Goal: Task Accomplishment & Management: Manage account settings

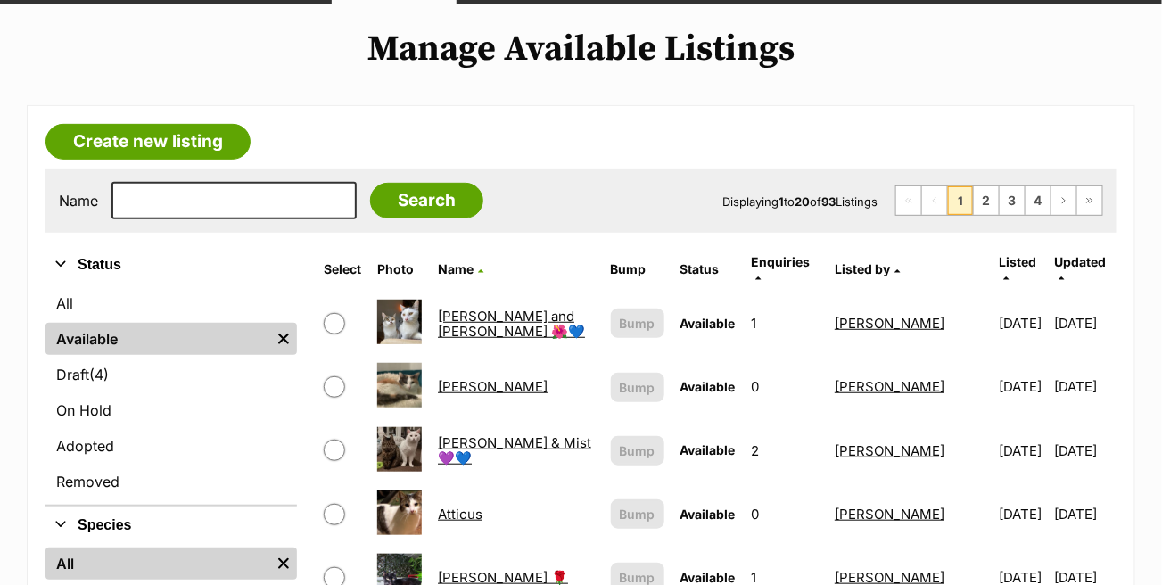
scroll to position [89, 0]
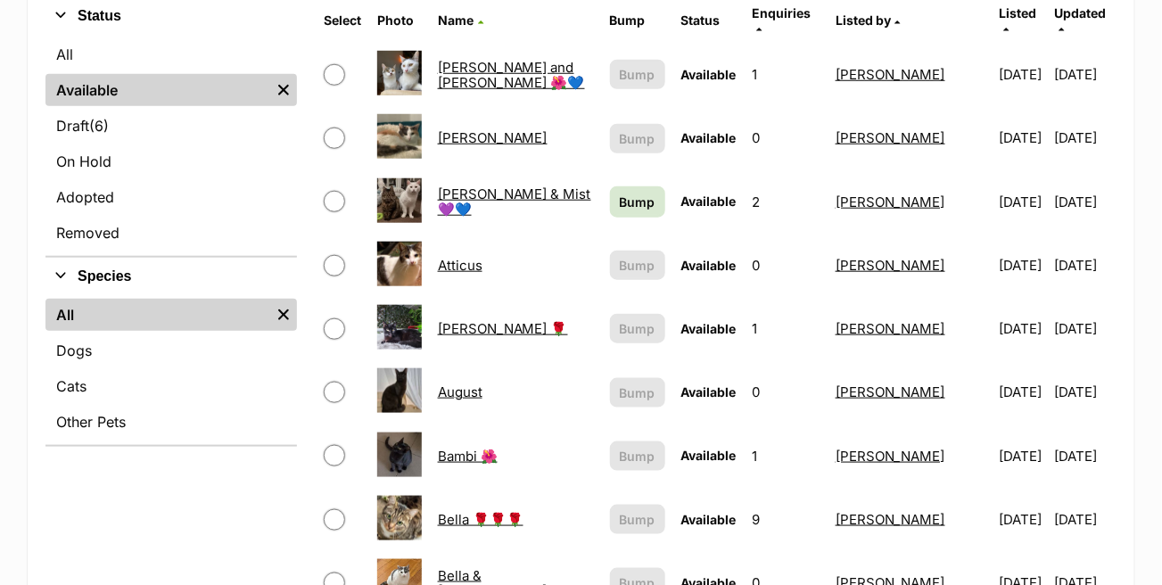
scroll to position [535, 0]
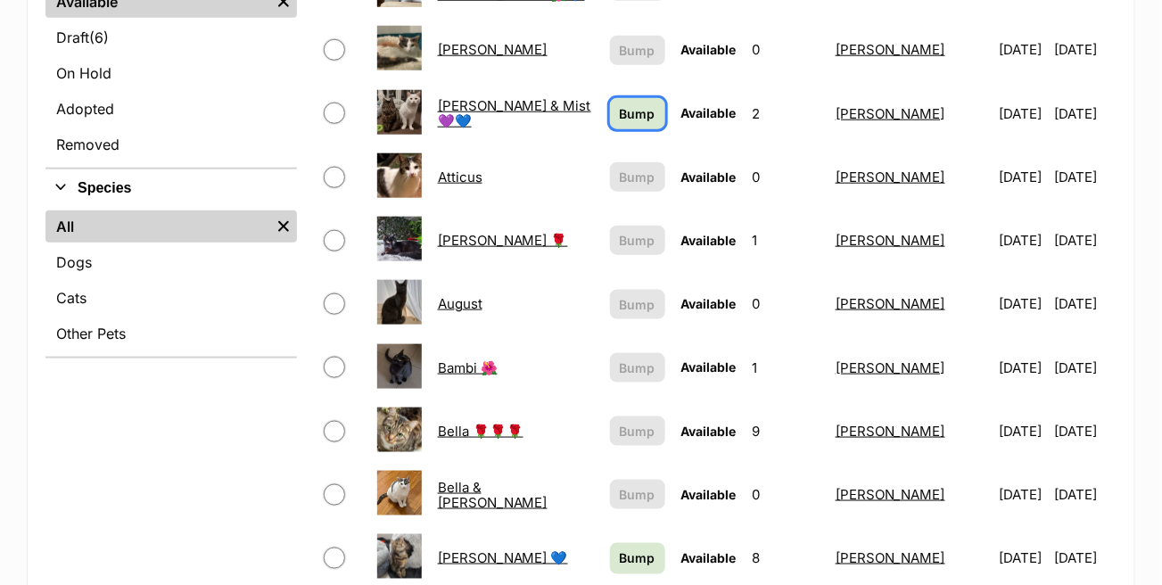
click at [620, 104] on span "Bump" at bounding box center [638, 113] width 36 height 19
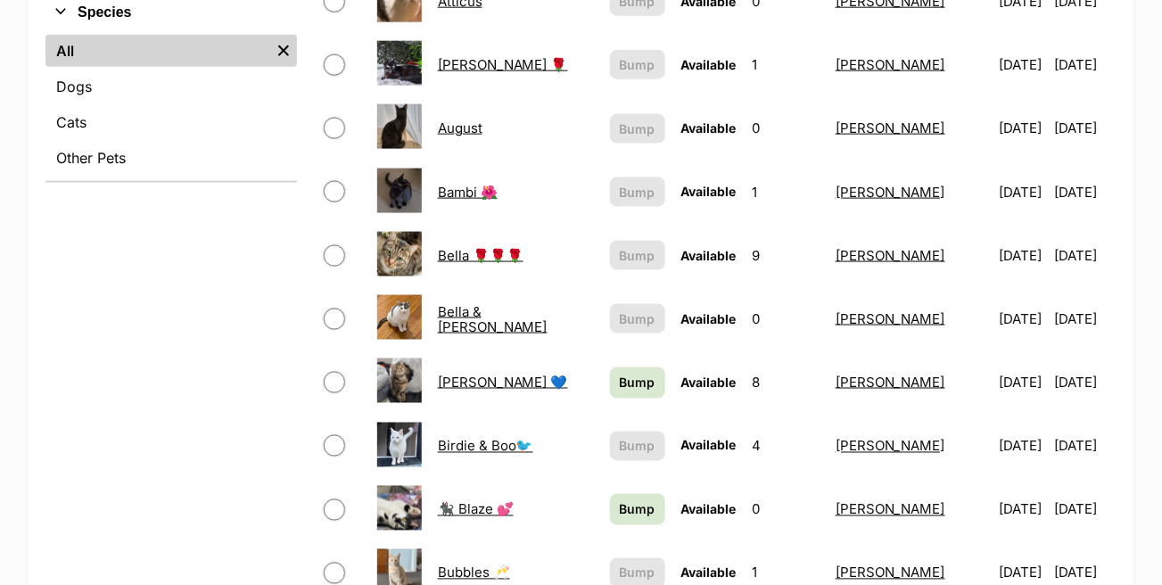
scroll to position [713, 0]
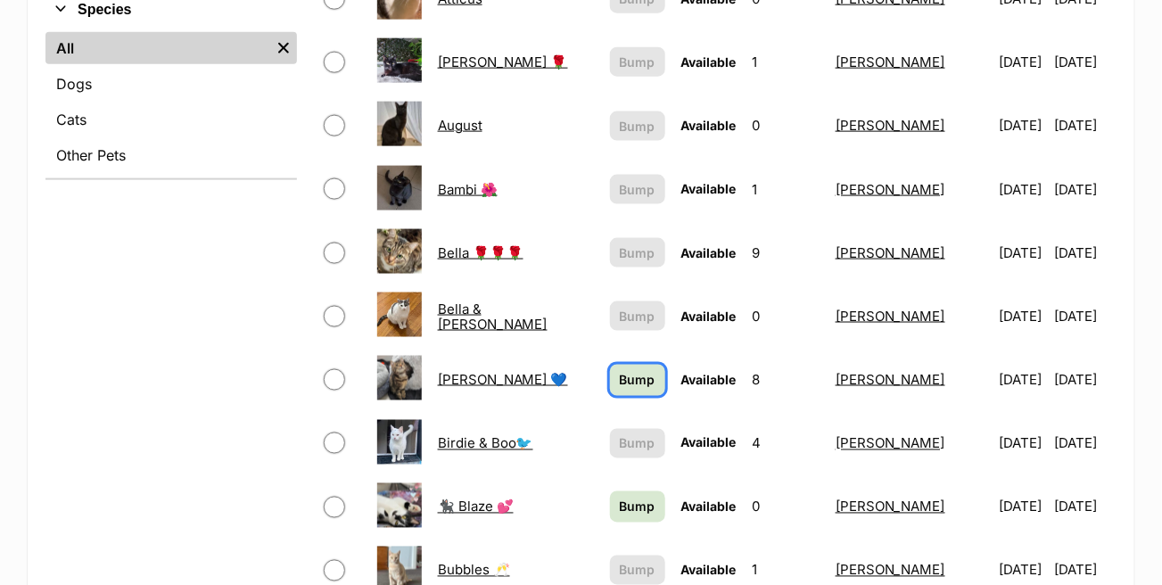
click at [620, 371] on span "Bump" at bounding box center [638, 380] width 36 height 19
click at [626, 491] on link "Bump" at bounding box center [637, 506] width 55 height 31
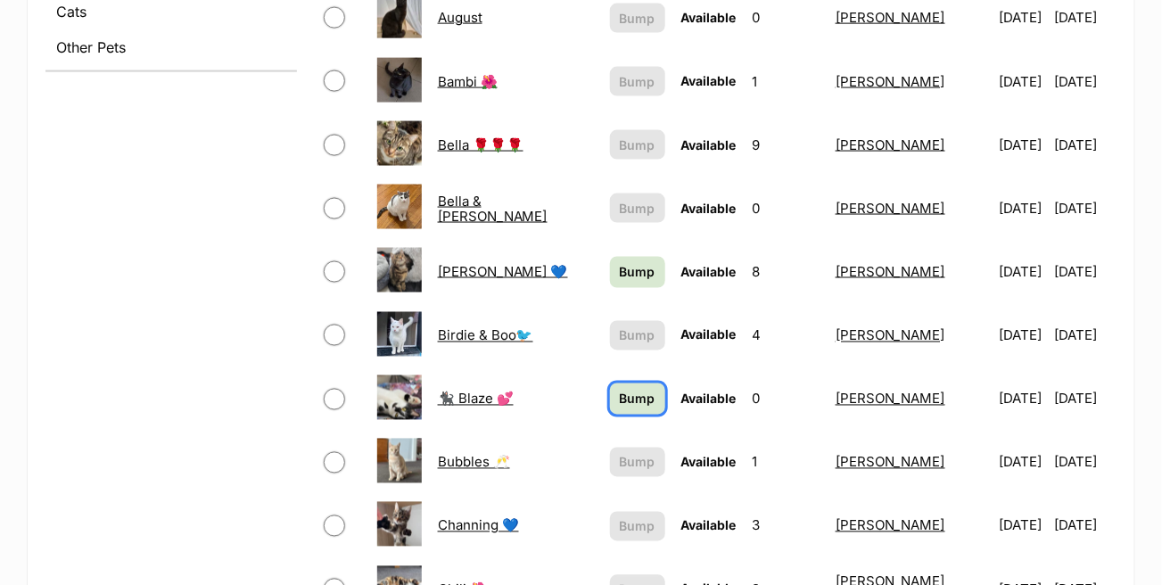
scroll to position [803, 0]
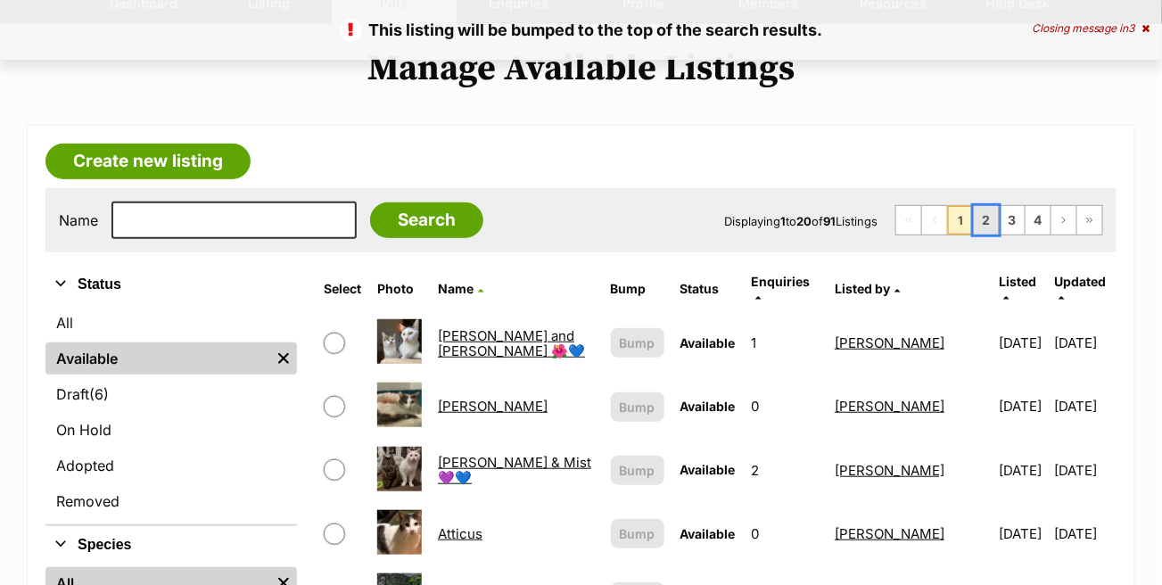
click at [986, 224] on link "2" at bounding box center [986, 220] width 25 height 29
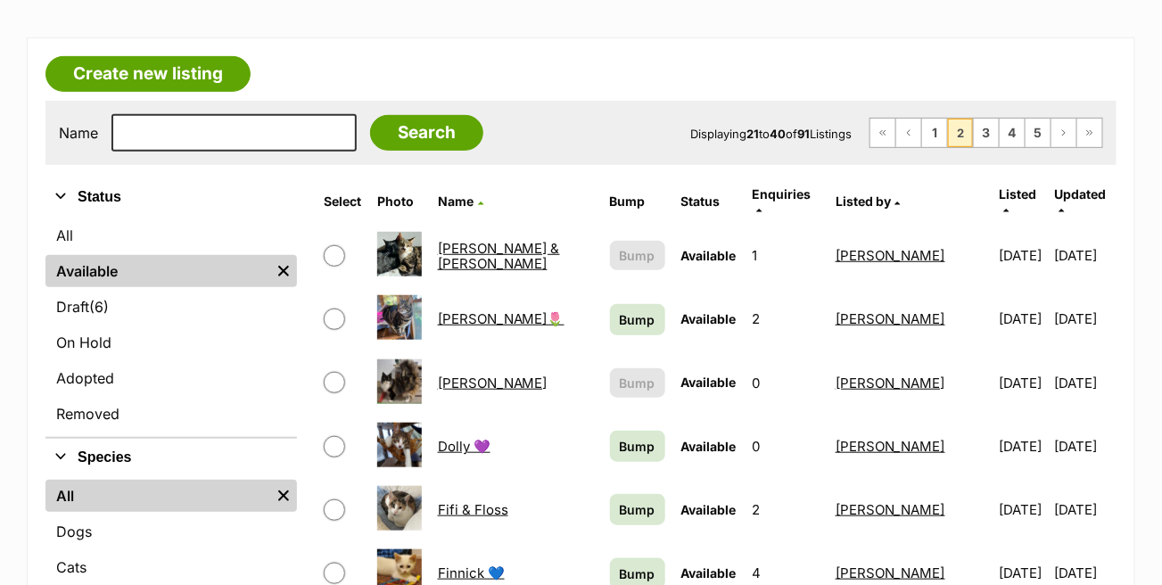
scroll to position [268, 0]
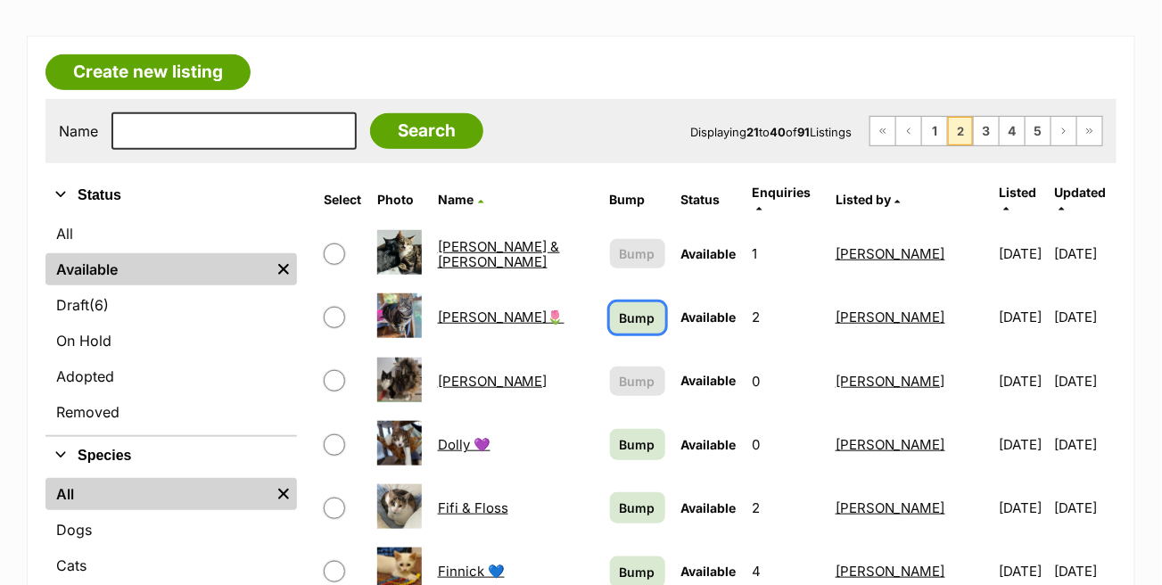
click at [629, 309] on span "Bump" at bounding box center [638, 318] width 36 height 19
drag, startPoint x: 613, startPoint y: 424, endPoint x: 614, endPoint y: 448, distance: 24.1
click at [620, 435] on span "Bump" at bounding box center [638, 444] width 36 height 19
click at [620, 499] on span "Bump" at bounding box center [638, 508] width 36 height 19
click at [628, 563] on span "Bump" at bounding box center [638, 572] width 36 height 19
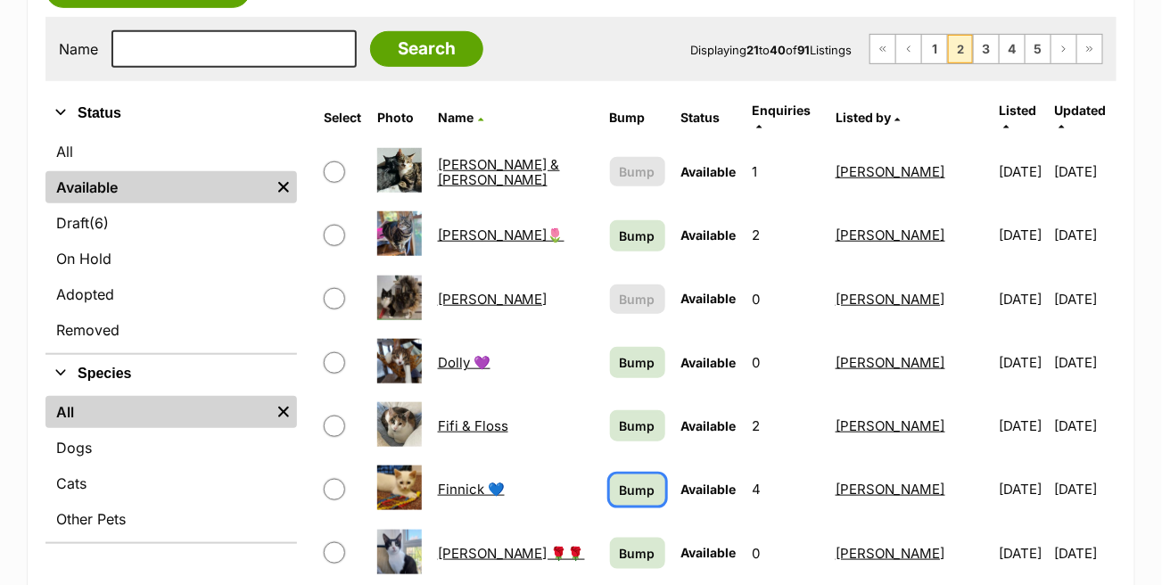
scroll to position [446, 0]
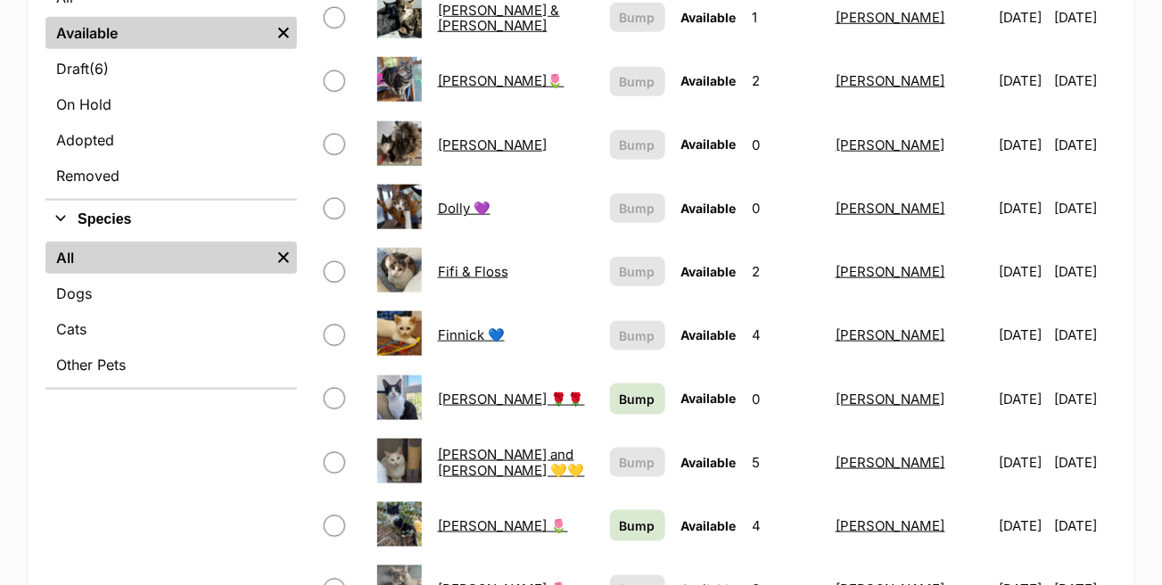
scroll to position [535, 0]
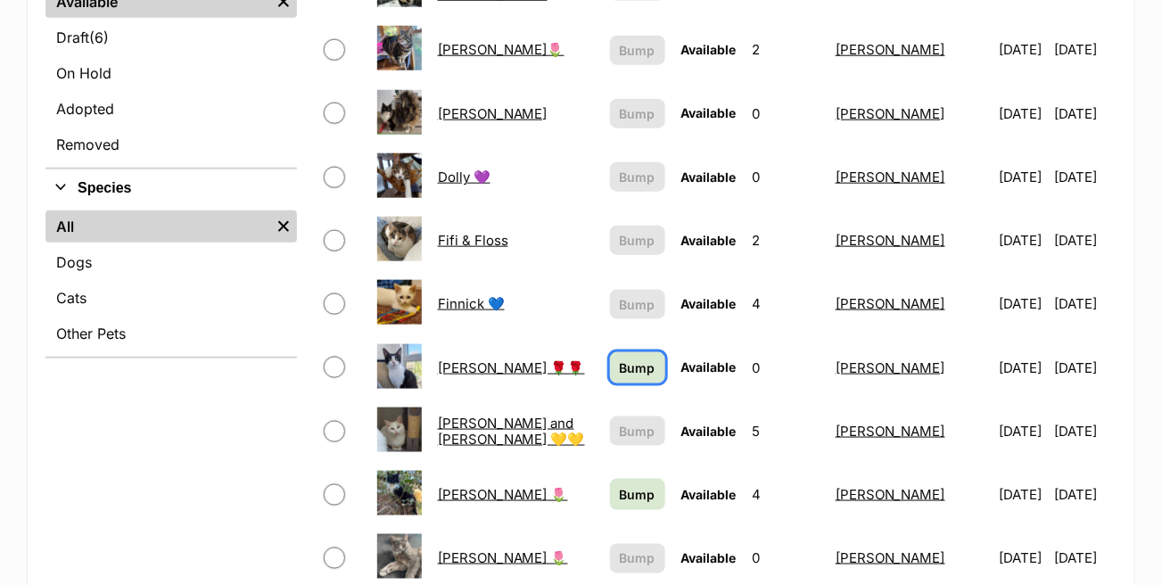
click at [620, 359] on span "Bump" at bounding box center [638, 368] width 36 height 19
click at [620, 485] on span "Bump" at bounding box center [638, 494] width 36 height 19
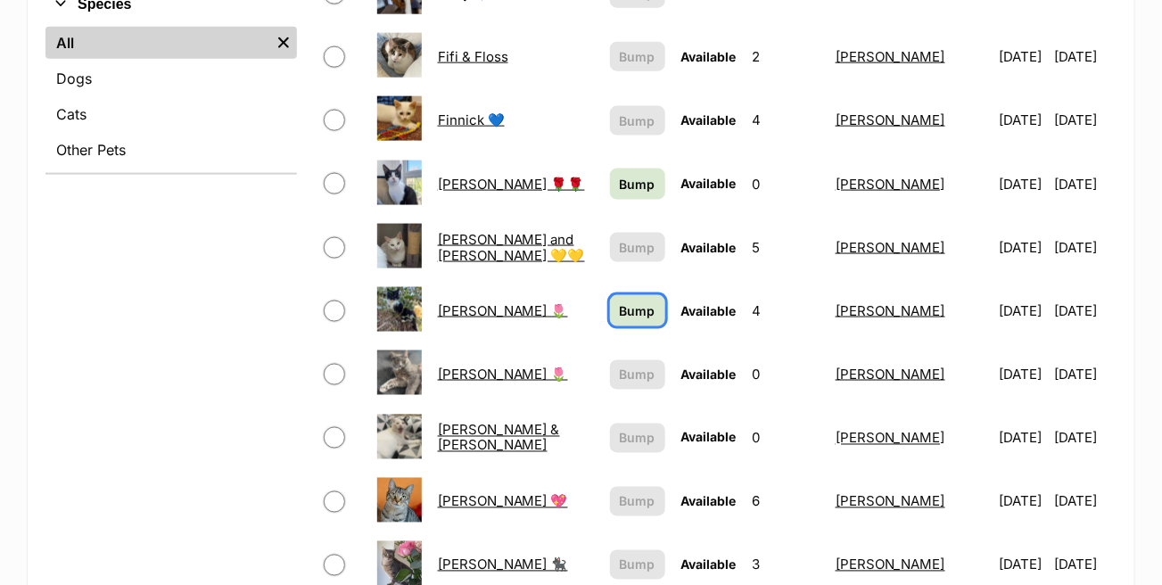
scroll to position [892, 0]
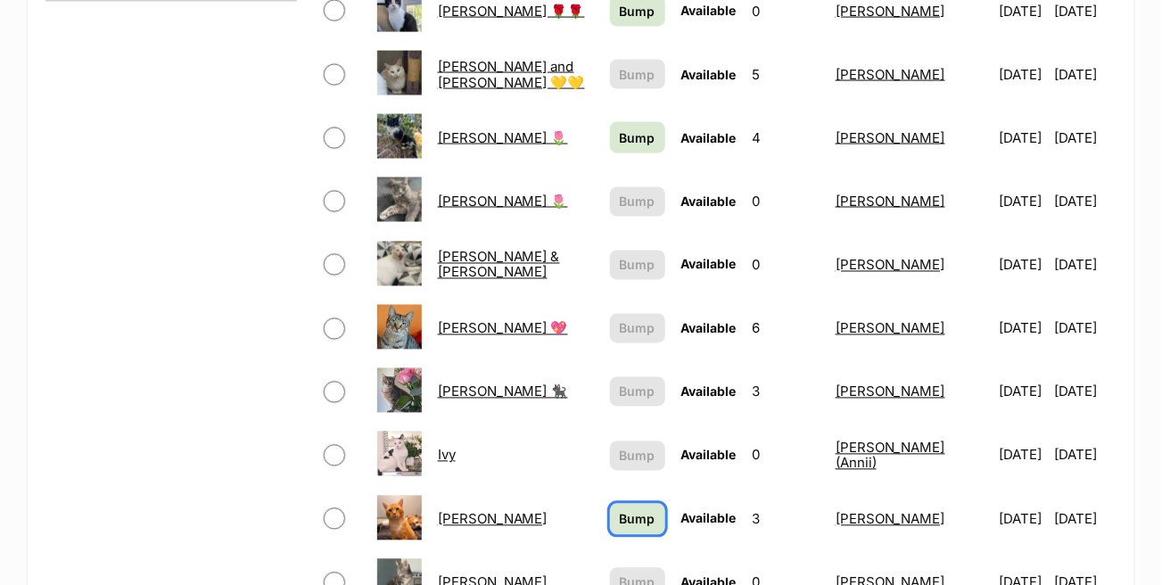
click at [625, 510] on span "Bump" at bounding box center [638, 519] width 36 height 19
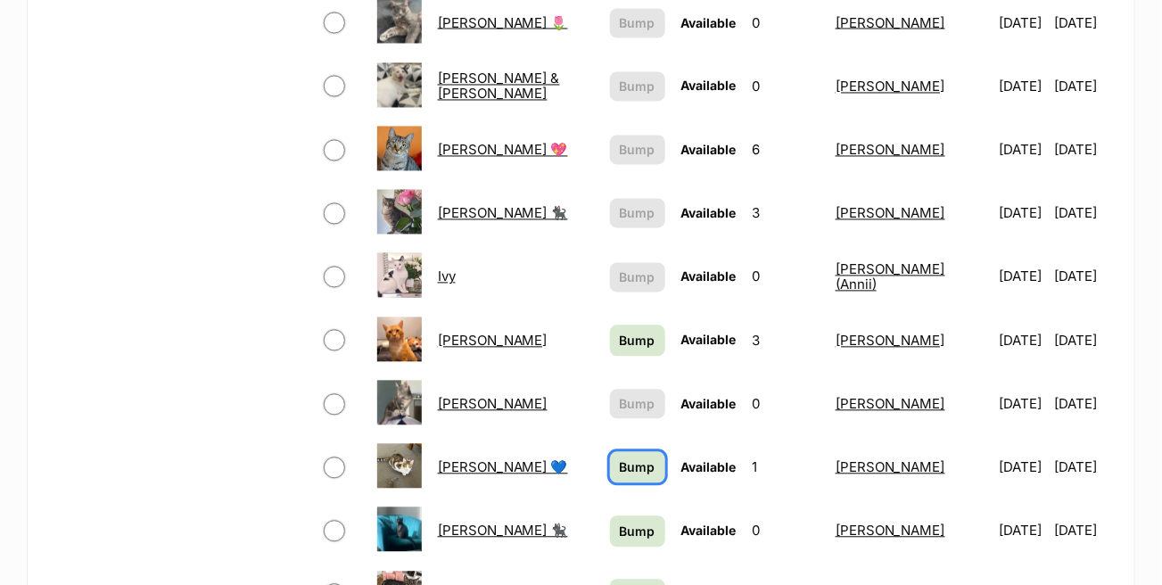
click at [625, 458] on span "Bump" at bounding box center [638, 467] width 36 height 19
click at [623, 500] on td "Bump" at bounding box center [638, 531] width 70 height 62
click at [624, 523] on span "Bump" at bounding box center [638, 532] width 36 height 19
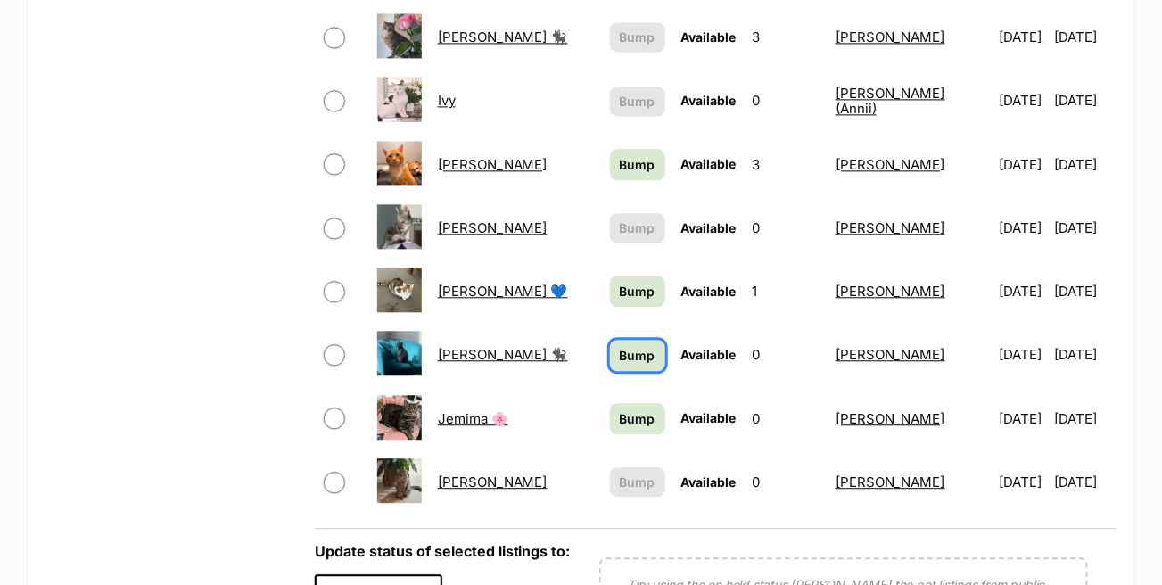
scroll to position [1249, 0]
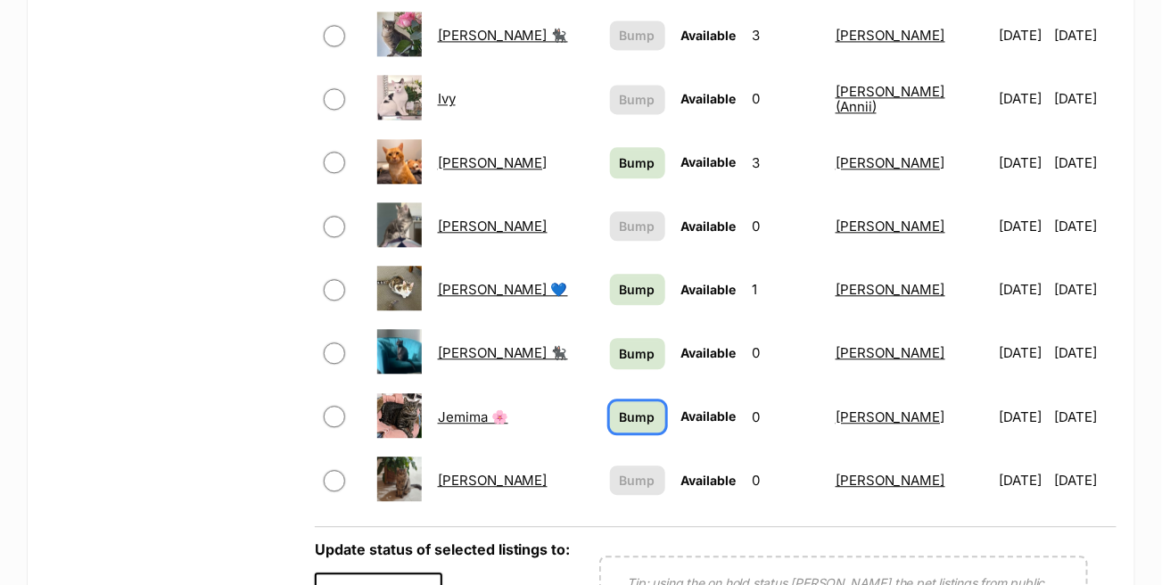
click at [628, 408] on span "Bump" at bounding box center [638, 417] width 36 height 19
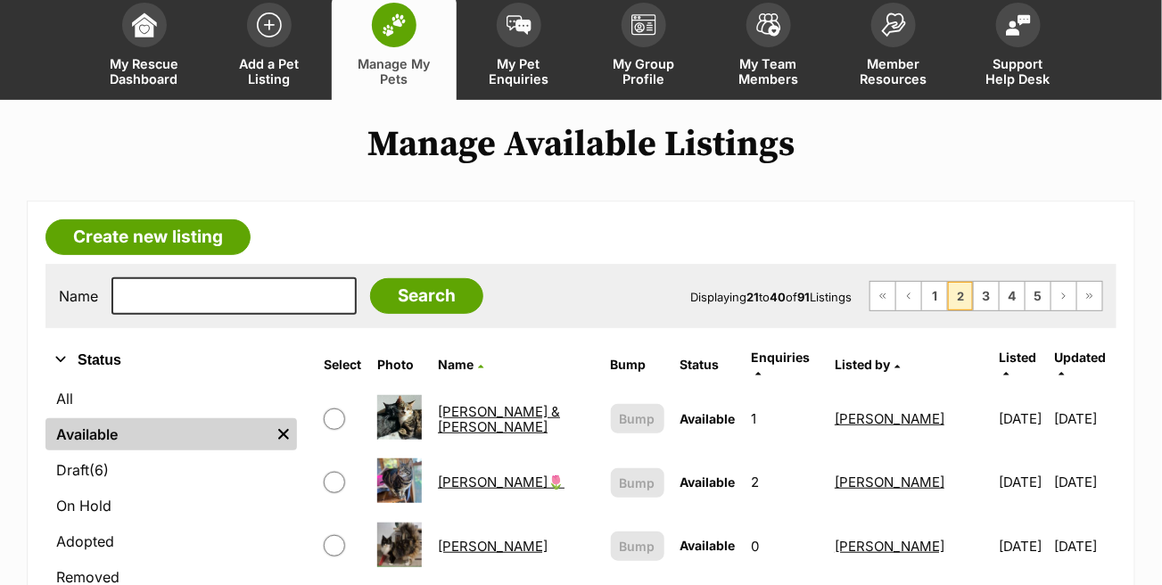
scroll to position [178, 0]
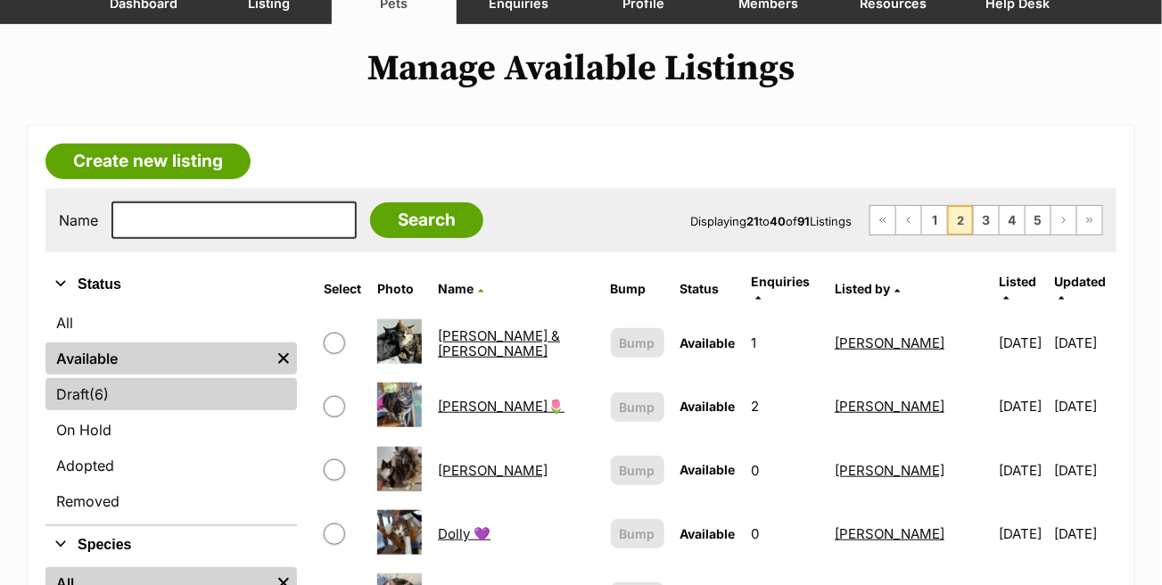
click at [169, 396] on link "Draft (6) Items" at bounding box center [171, 394] width 252 height 32
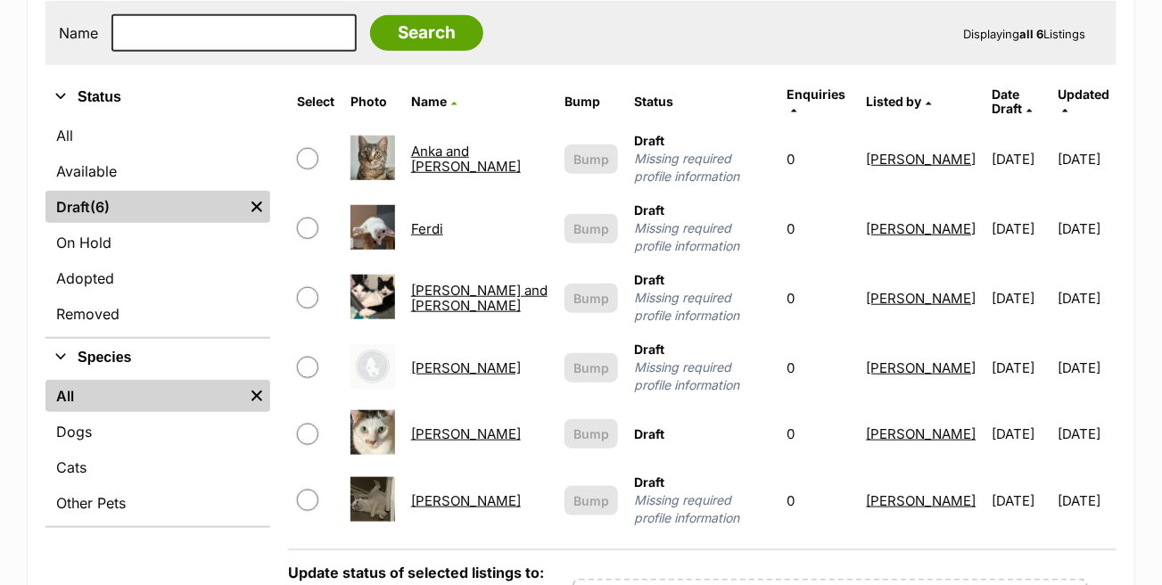
scroll to position [268, 0]
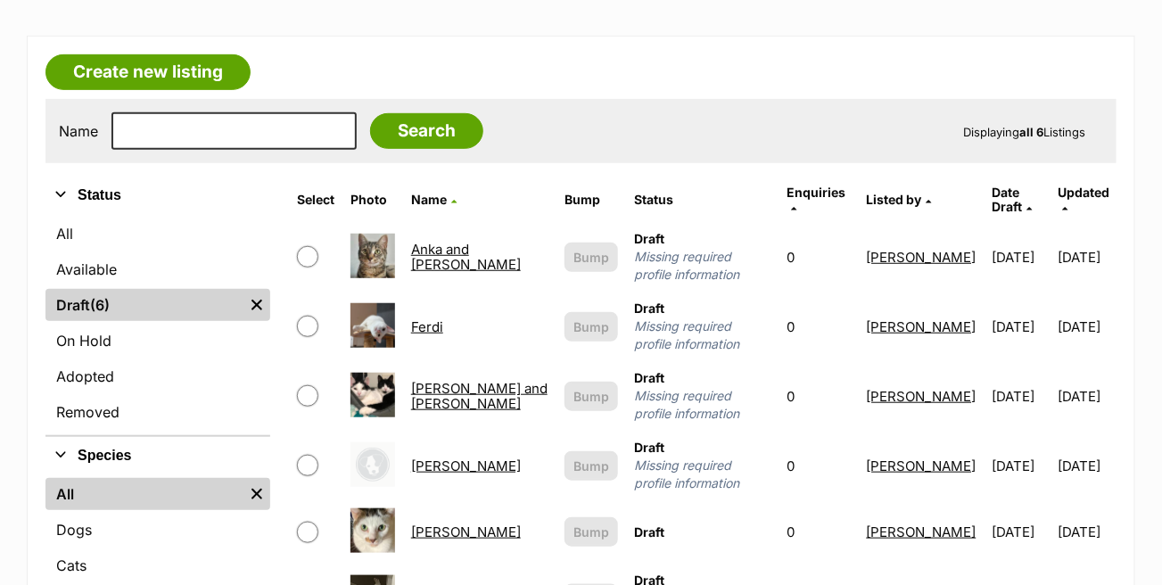
click at [438, 318] on link "Ferdi" at bounding box center [427, 326] width 32 height 17
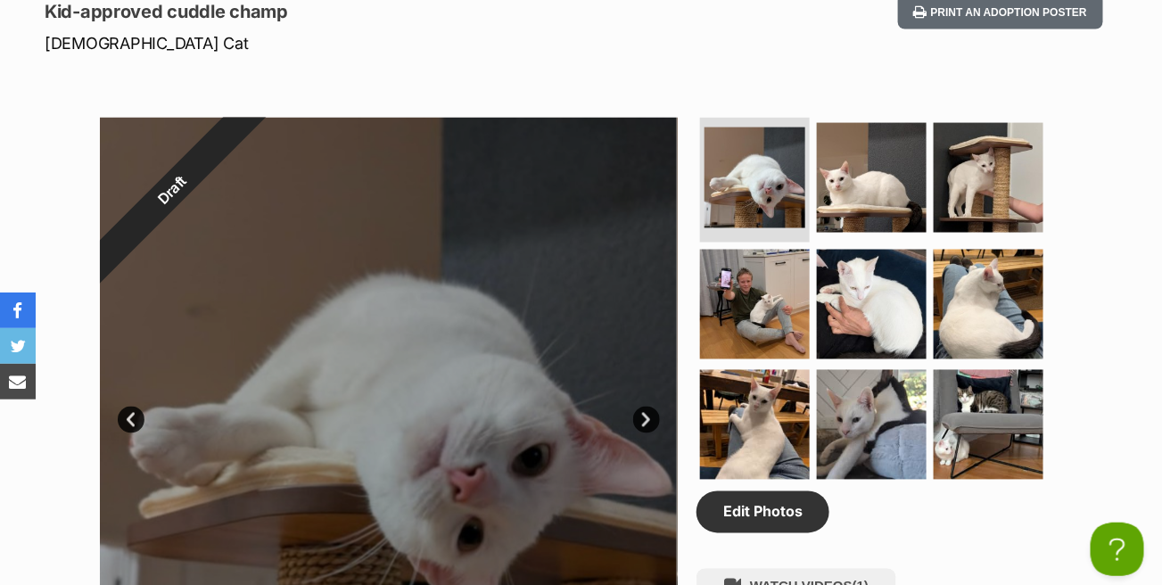
scroll to position [803, 0]
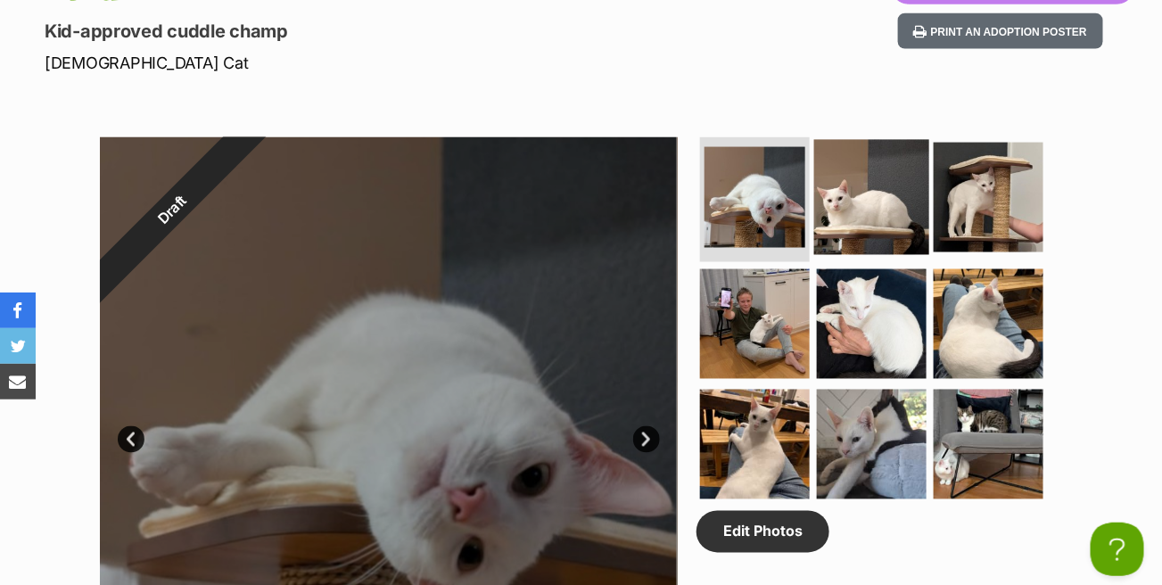
click at [863, 224] on img at bounding box center [871, 197] width 115 height 115
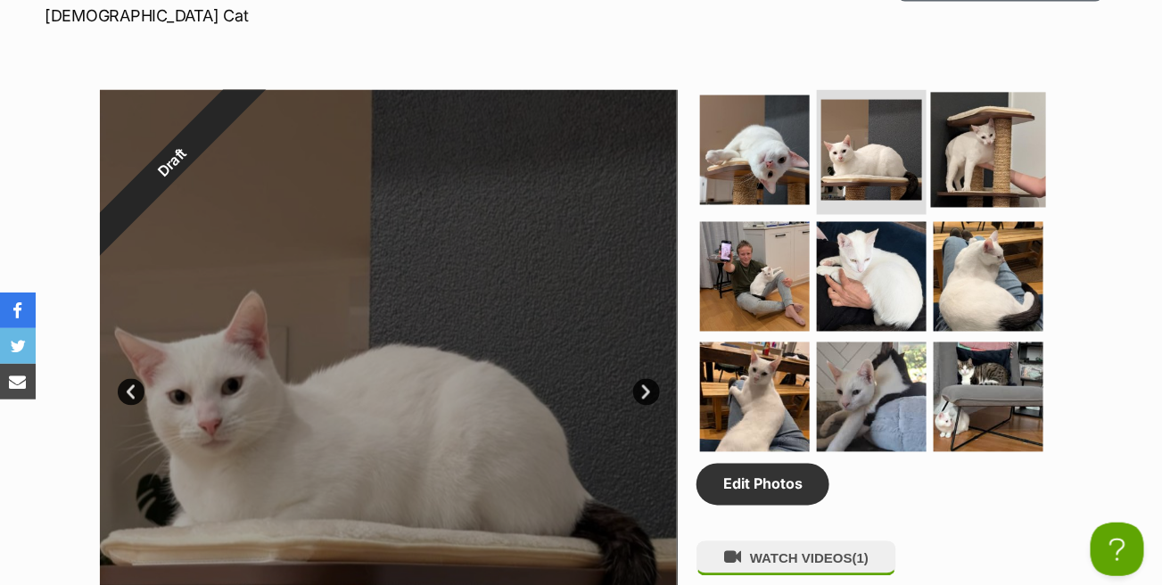
scroll to position [892, 0]
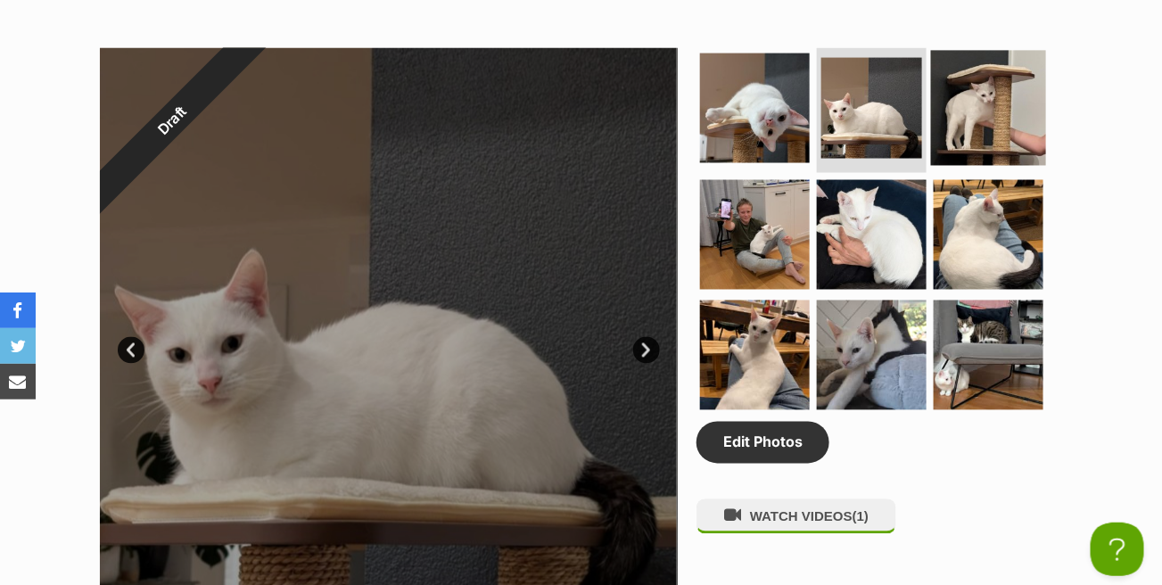
click at [984, 128] on img at bounding box center [988, 108] width 115 height 115
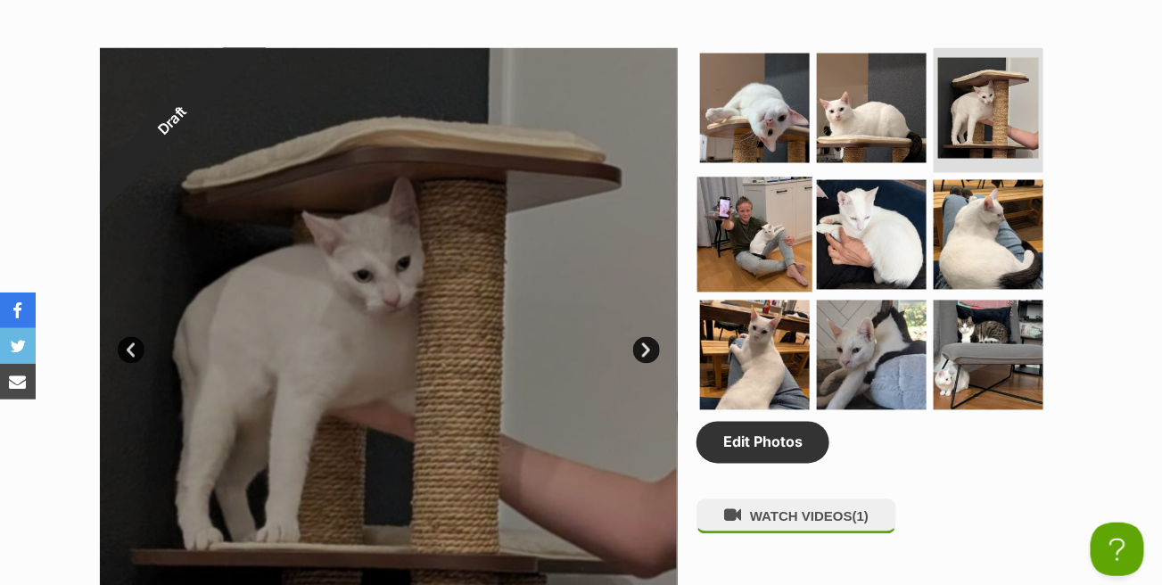
click at [771, 246] on img at bounding box center [754, 234] width 115 height 115
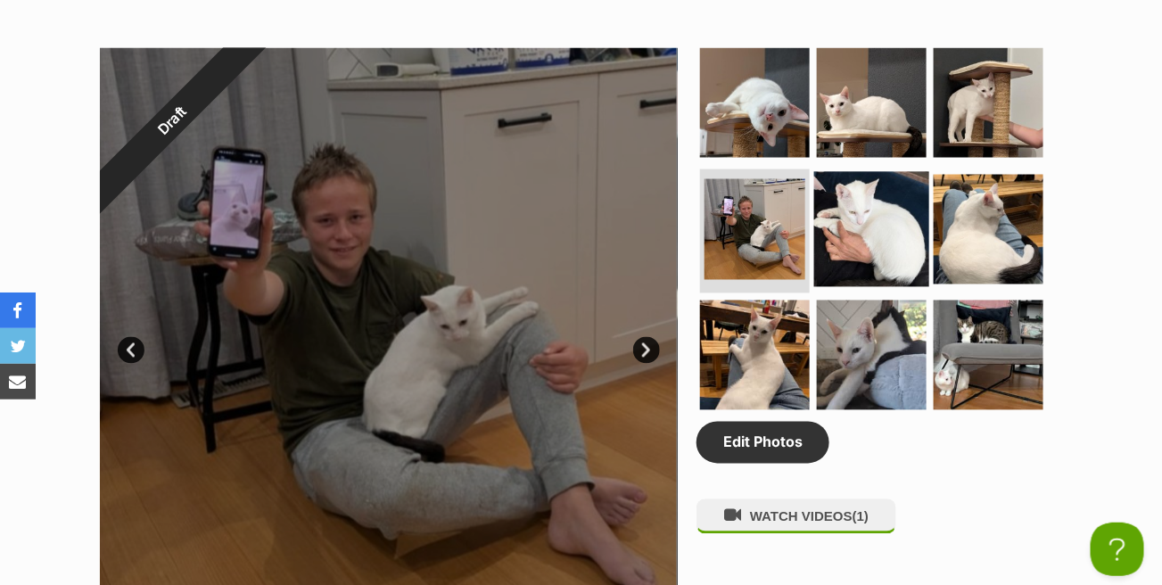
click at [860, 240] on img at bounding box center [871, 228] width 115 height 115
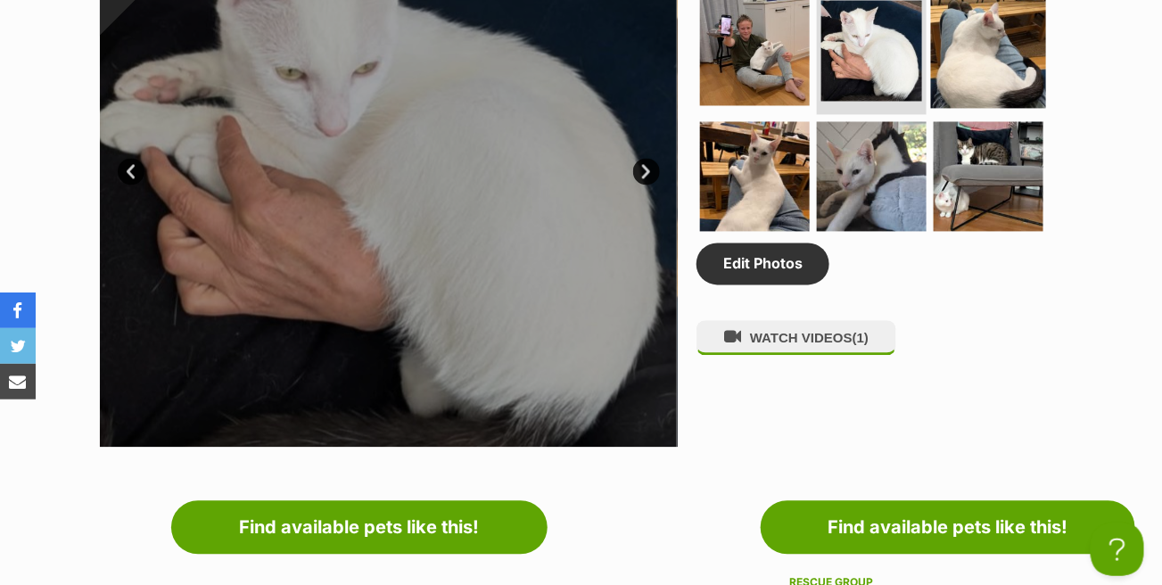
scroll to position [981, 0]
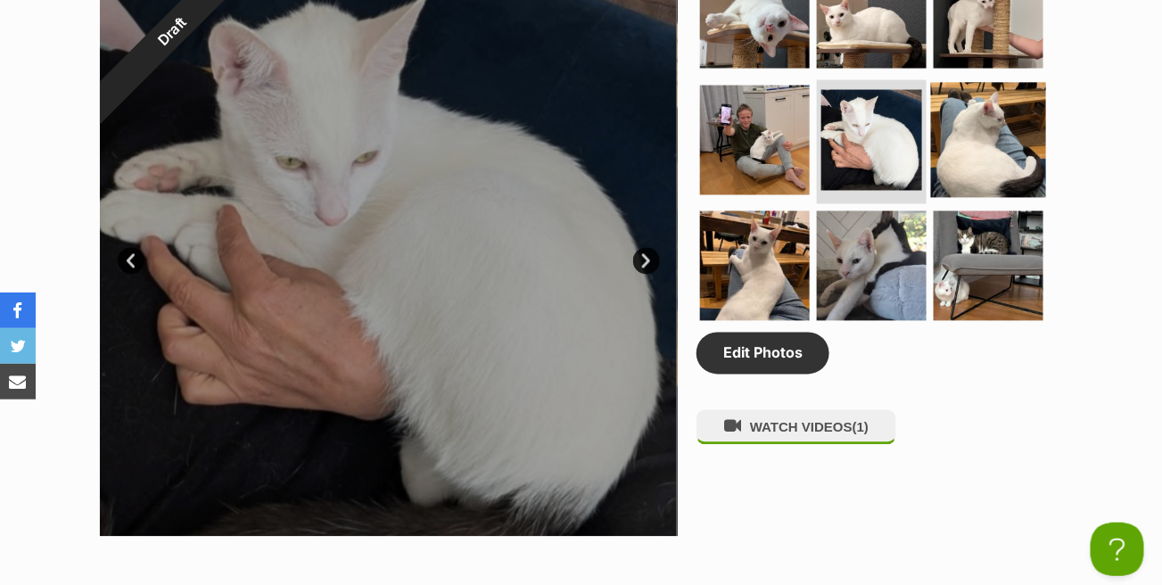
click at [1004, 167] on img at bounding box center [988, 139] width 115 height 115
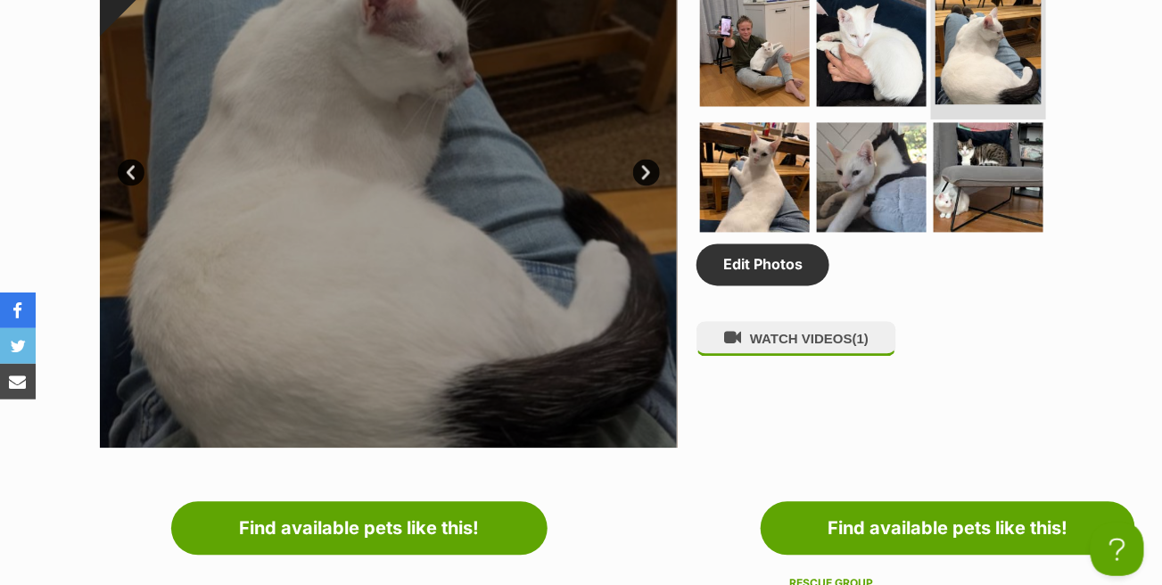
scroll to position [1070, 0]
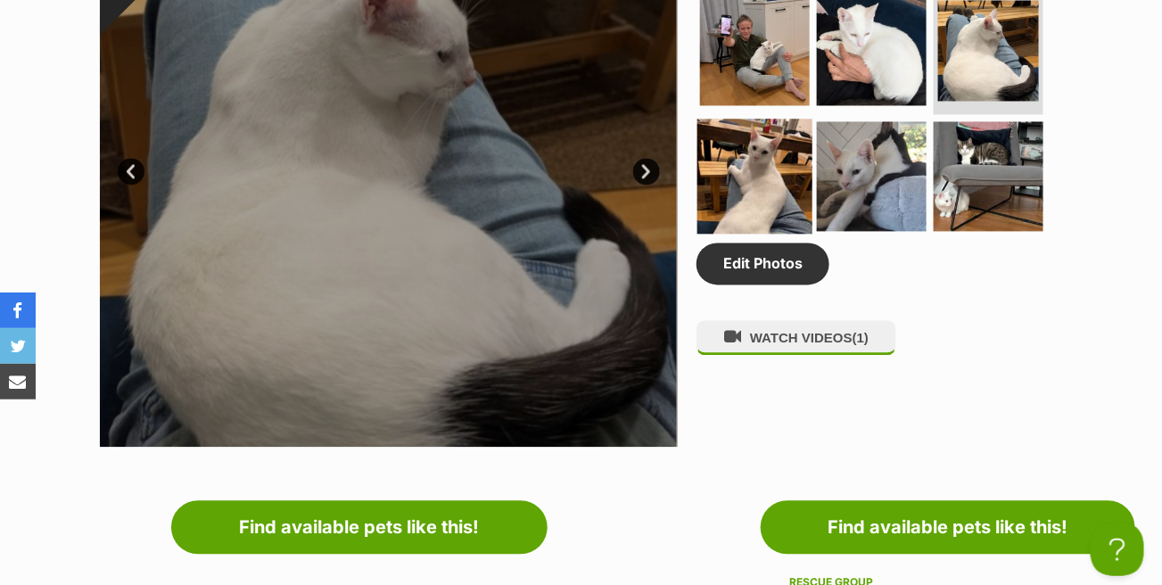
click at [794, 178] on img at bounding box center [754, 177] width 115 height 115
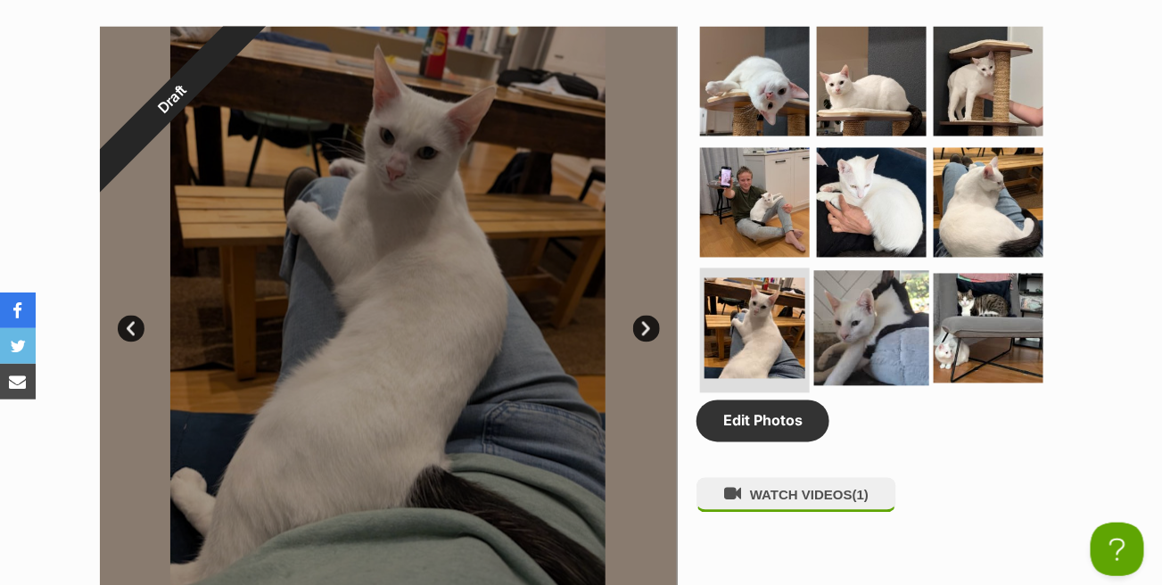
scroll to position [892, 0]
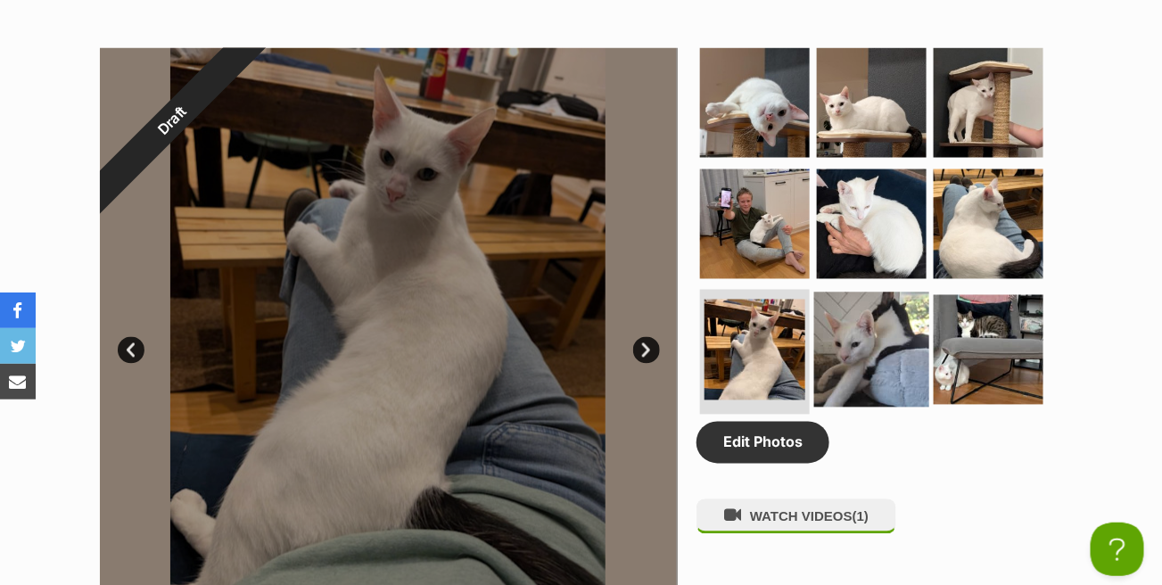
click at [901, 346] on img at bounding box center [871, 350] width 115 height 115
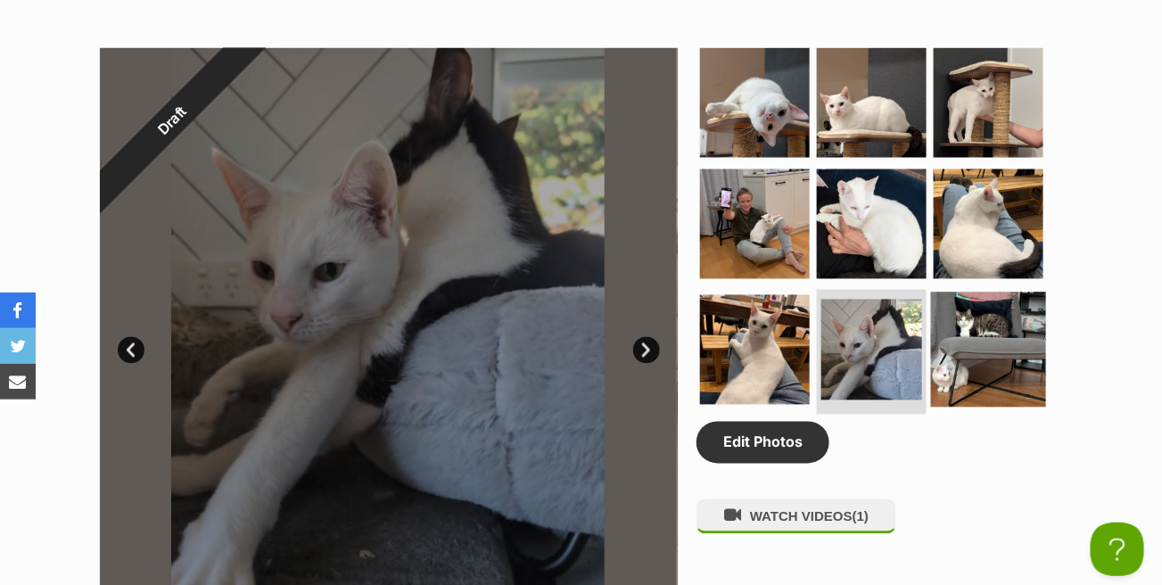
click at [1015, 352] on img at bounding box center [988, 350] width 115 height 115
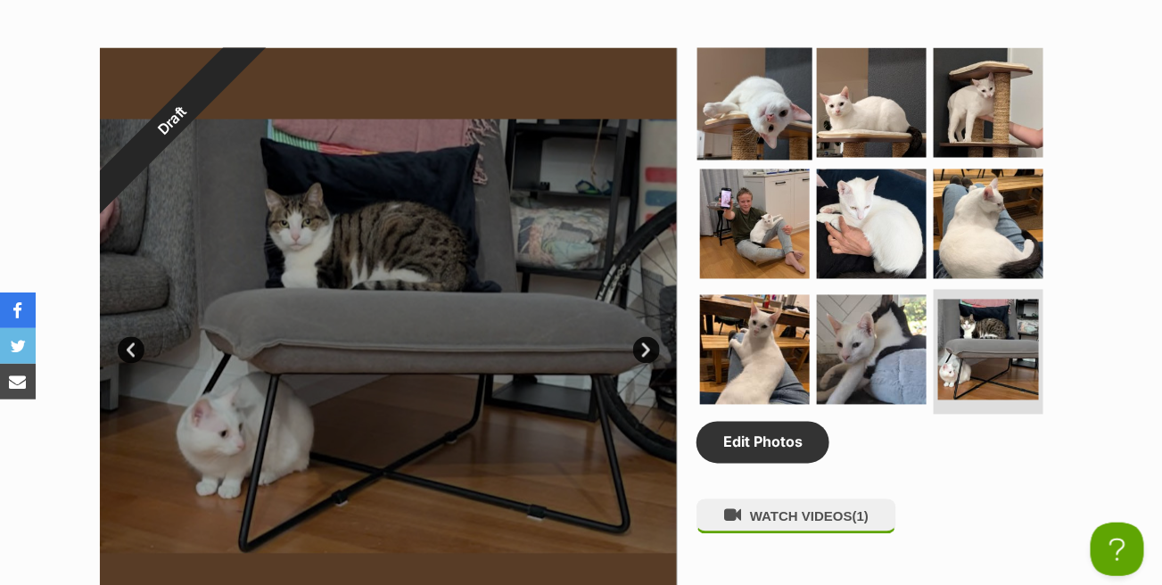
click at [783, 112] on img at bounding box center [754, 102] width 115 height 115
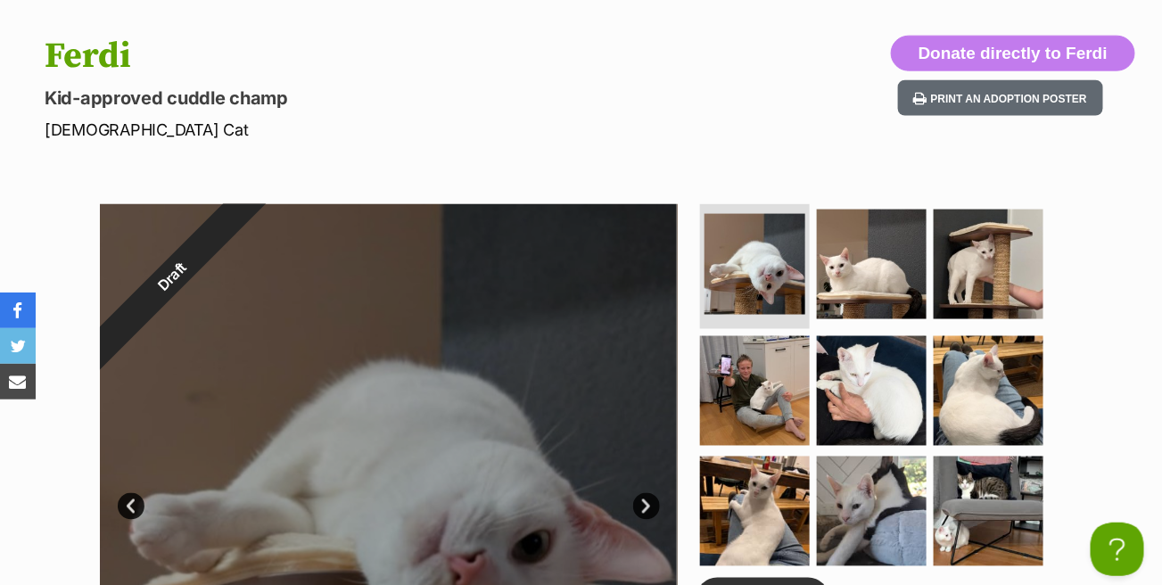
scroll to position [713, 0]
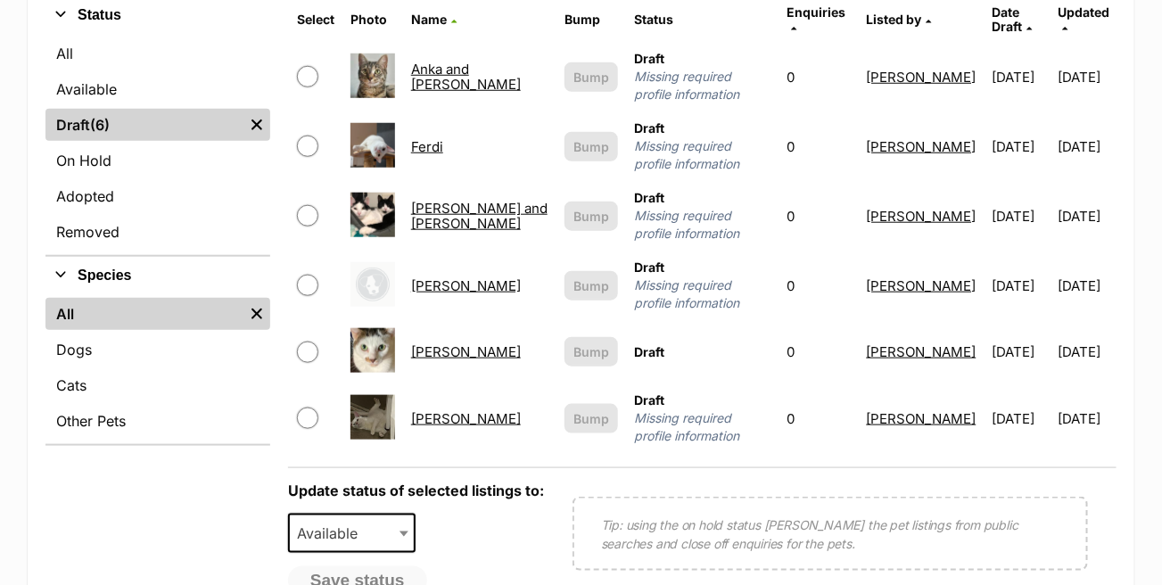
click at [455, 200] on link "[PERSON_NAME] and [PERSON_NAME]" at bounding box center [479, 216] width 136 height 32
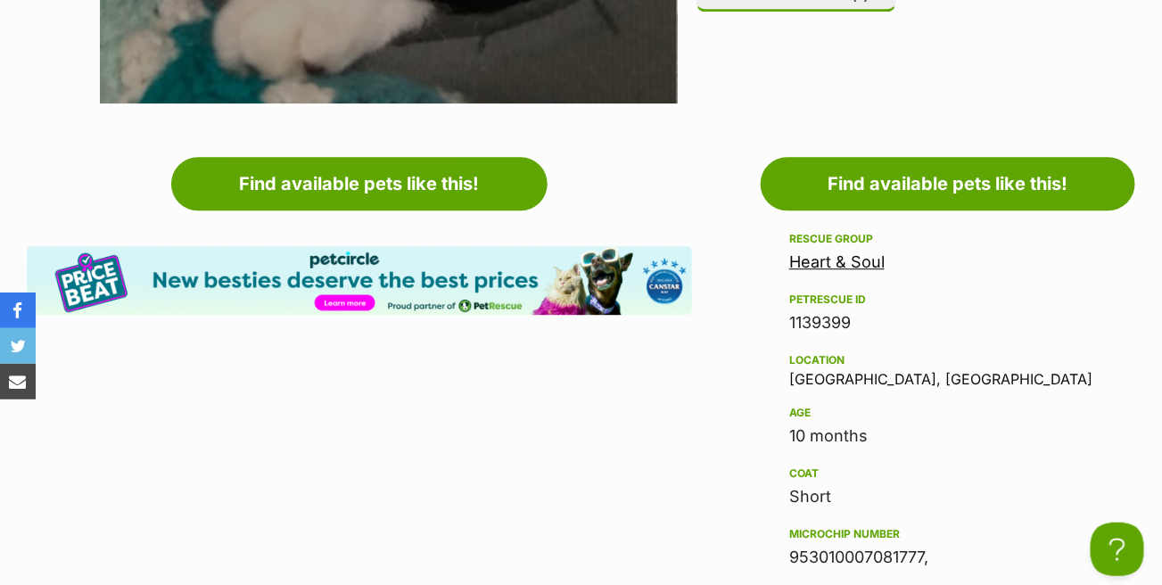
scroll to position [1427, 0]
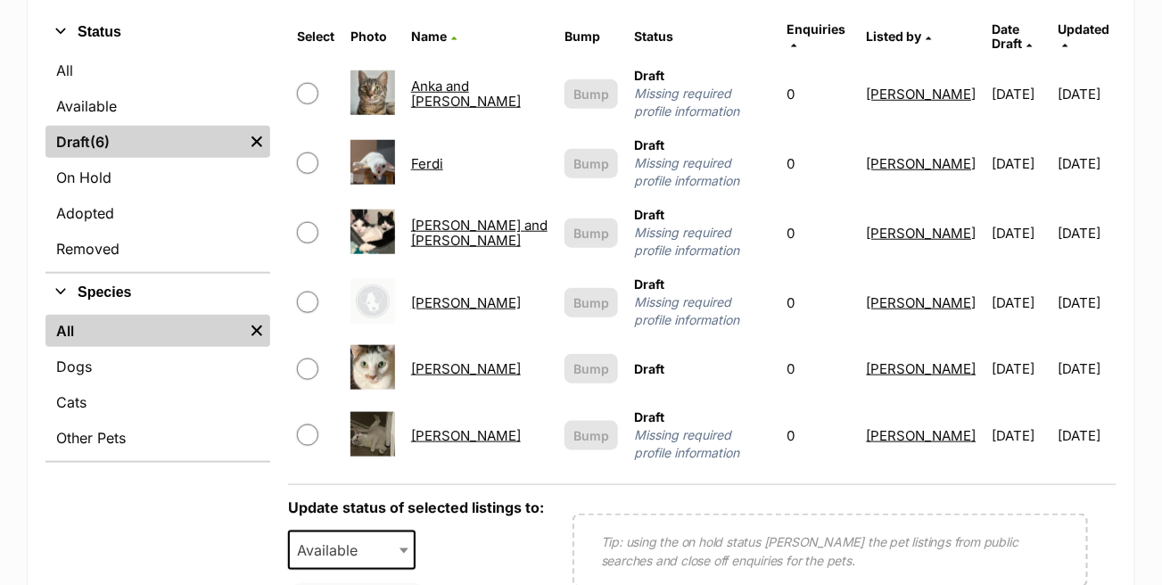
scroll to position [698, 0]
